Goal: Find specific page/section: Find specific page/section

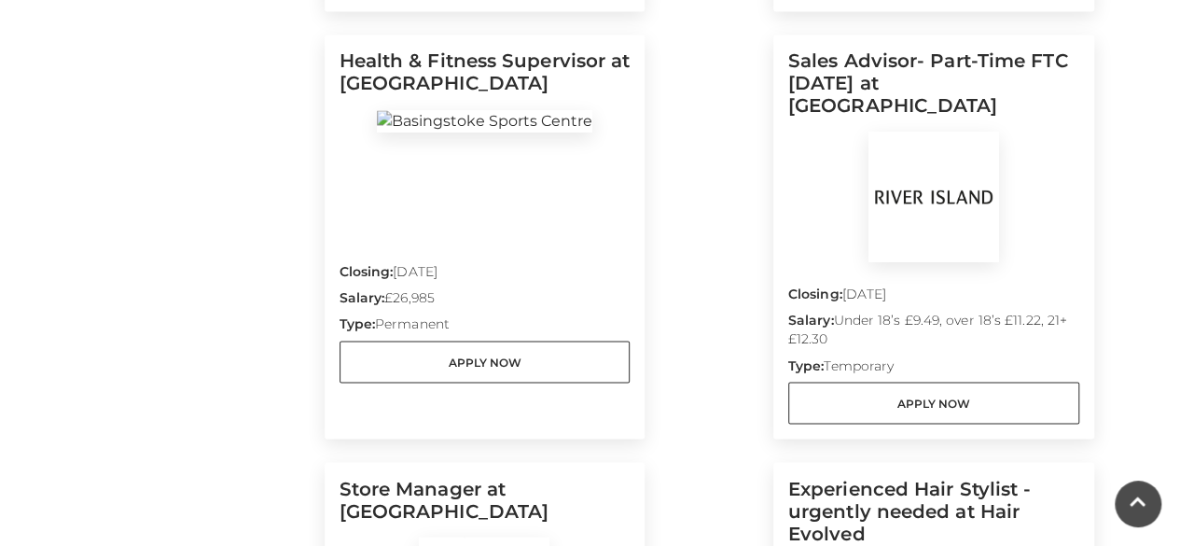
scroll to position [1401, 0]
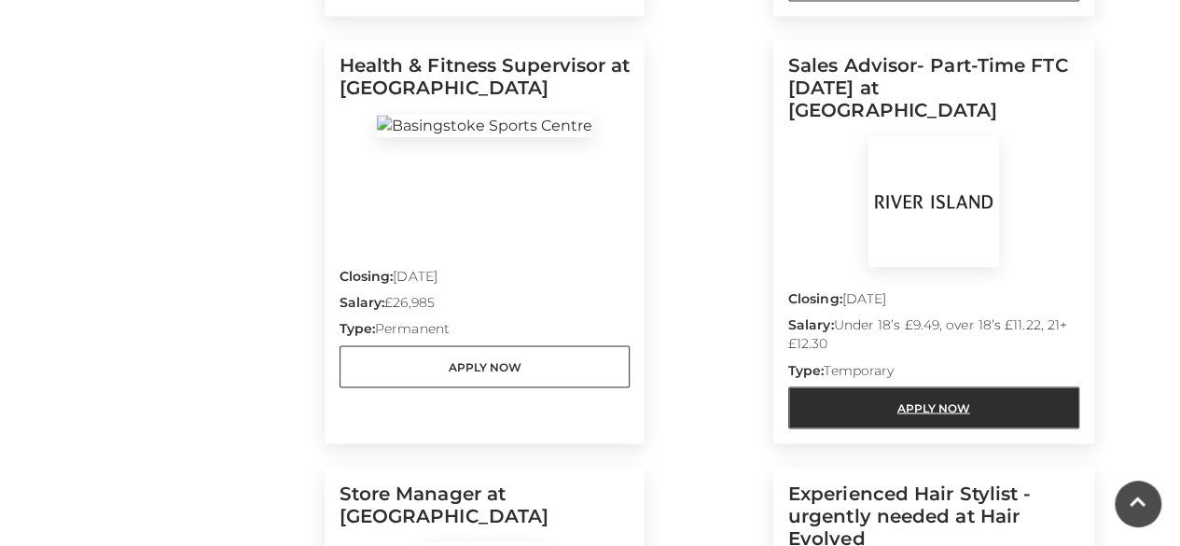
click at [825, 386] on link "Apply Now" at bounding box center [933, 407] width 291 height 42
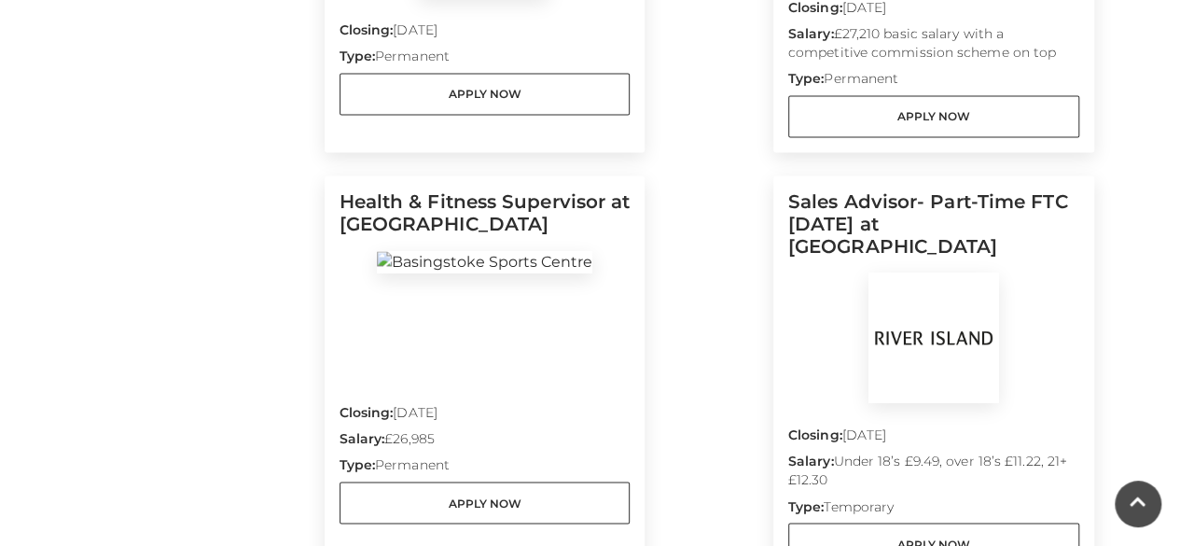
scroll to position [1282, 0]
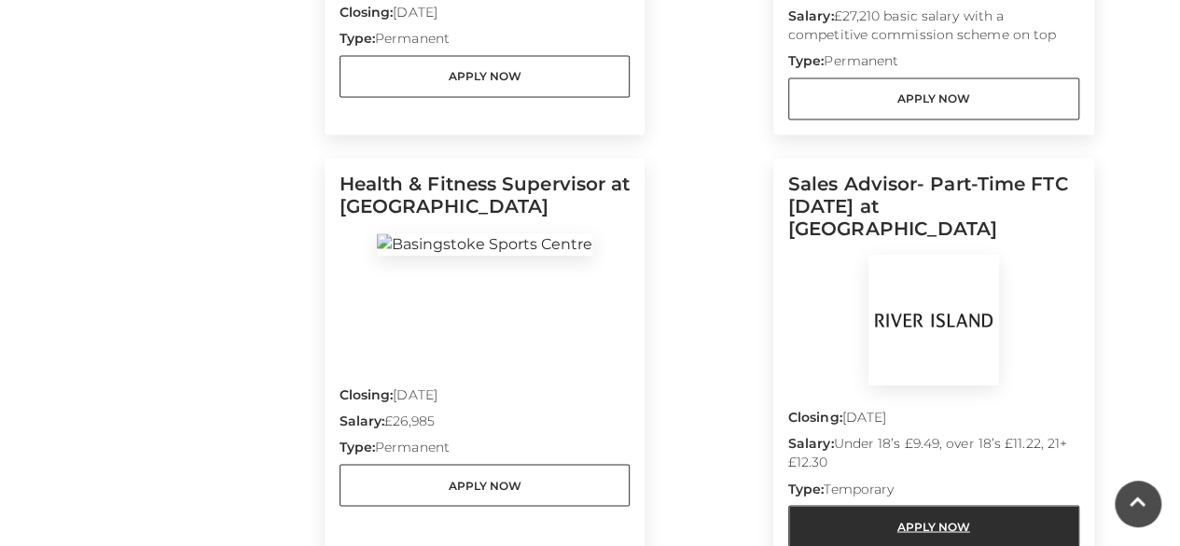
click at [825, 505] on link "Apply Now" at bounding box center [933, 526] width 291 height 42
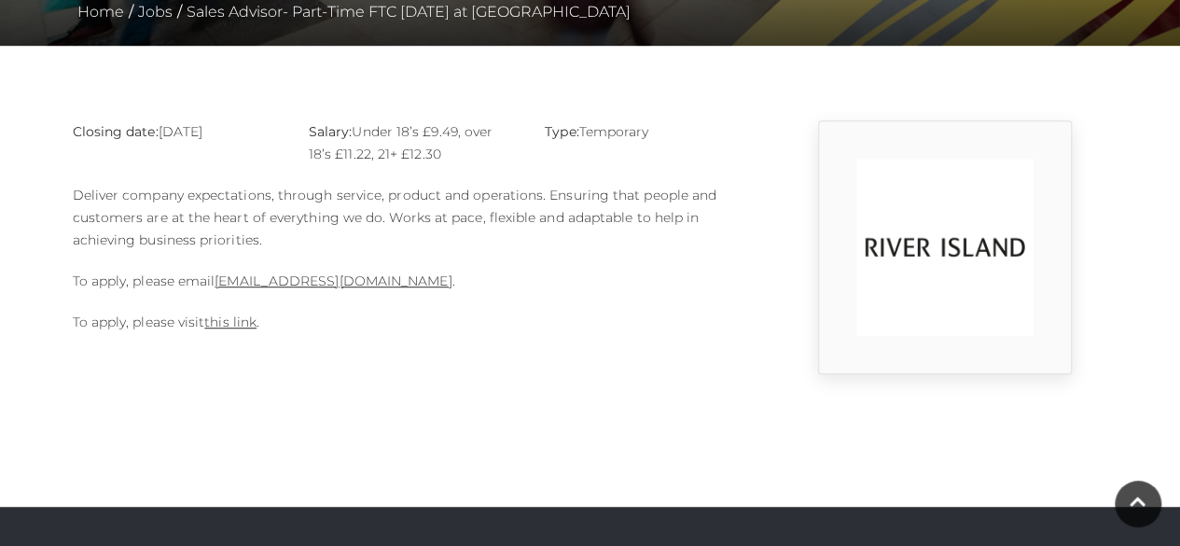
scroll to position [422, 0]
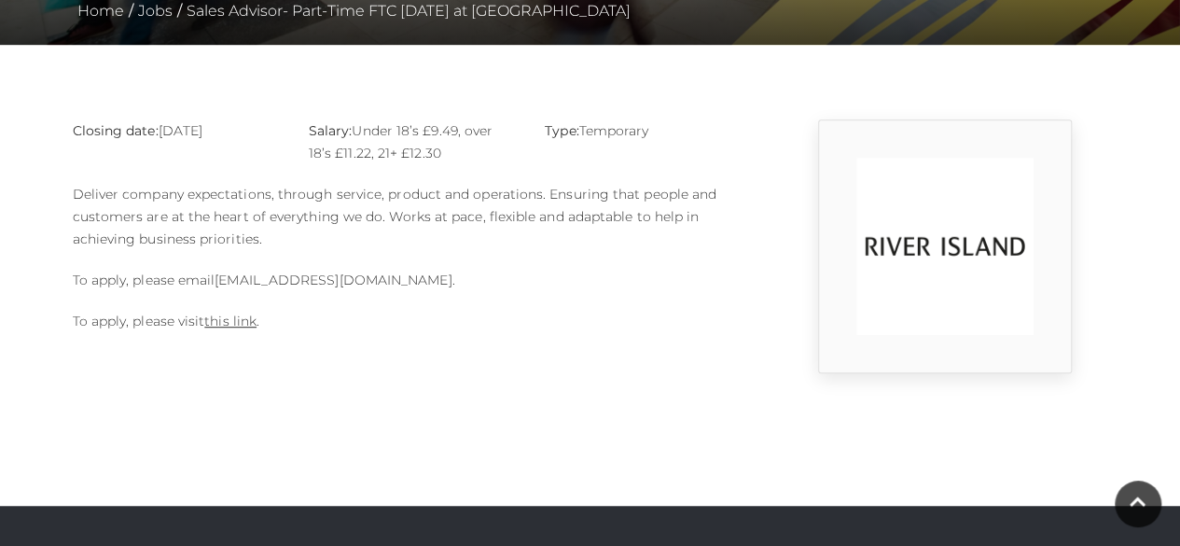
click at [356, 276] on link "Basingstoke@river-island.com" at bounding box center [332, 279] width 237 height 17
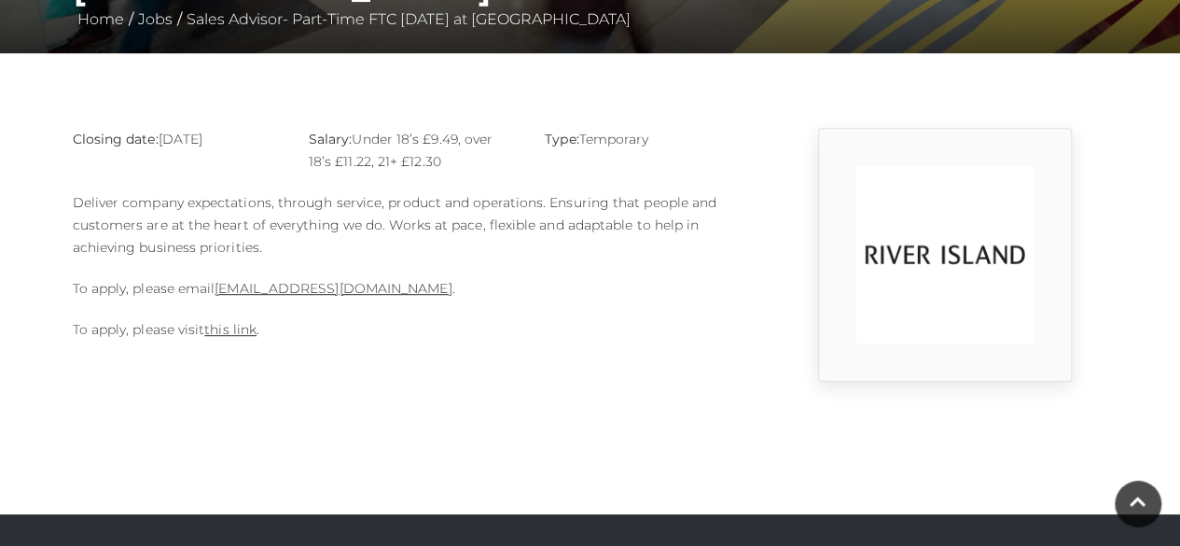
scroll to position [412, 0]
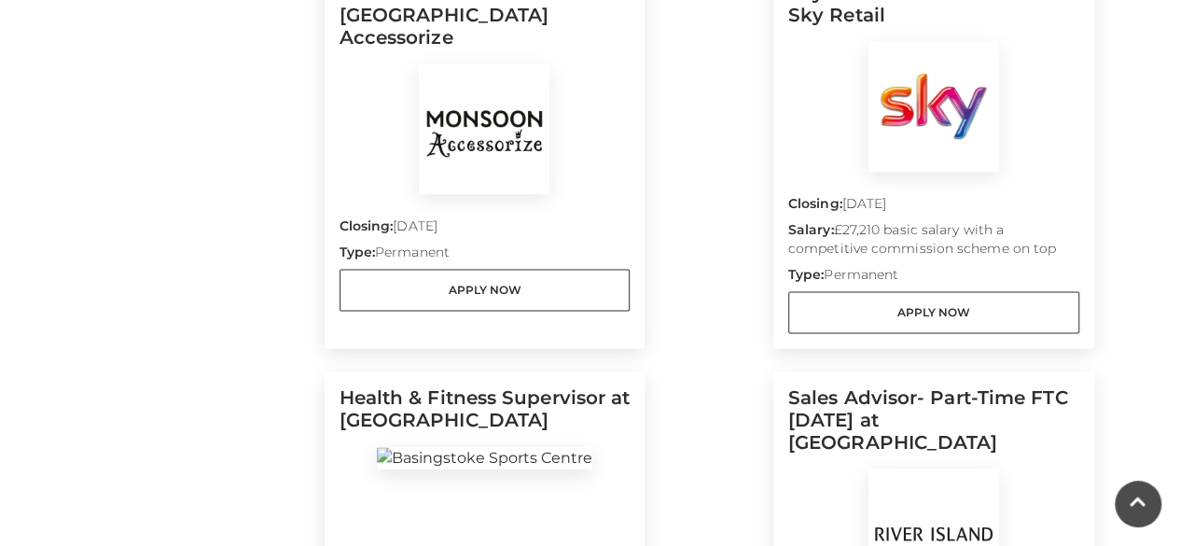
scroll to position [1069, 0]
